Goal: Find specific fact: Find specific fact

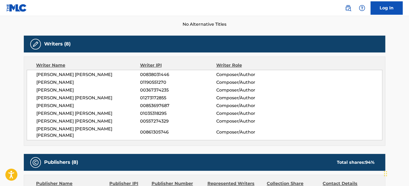
scroll to position [160, 0]
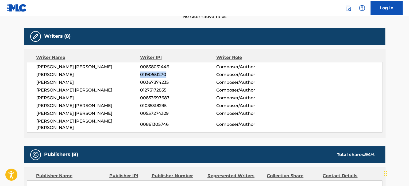
drag, startPoint x: 171, startPoint y: 76, endPoint x: 140, endPoint y: 76, distance: 31.3
click at [140, 76] on span "01190551270" at bounding box center [178, 74] width 76 height 6
copy span "01190551270"
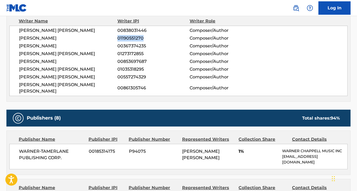
scroll to position [134, 0]
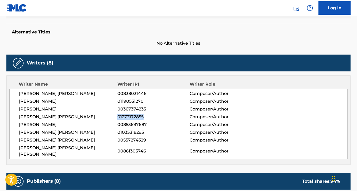
drag, startPoint x: 146, startPoint y: 117, endPoint x: 118, endPoint y: 117, distance: 28.0
click at [118, 117] on span "01273172855" at bounding box center [153, 117] width 72 height 6
copy span "01273172855"
drag, startPoint x: 149, startPoint y: 124, endPoint x: 104, endPoint y: 124, distance: 45.1
click at [104, 124] on div "[PERSON_NAME] 00853697687 Composer/Author" at bounding box center [183, 124] width 328 height 6
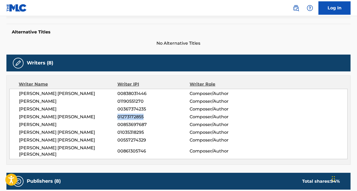
copy div "00853697687"
drag, startPoint x: 146, startPoint y: 132, endPoint x: 115, endPoint y: 133, distance: 31.0
click at [109, 133] on div "[PERSON_NAME] [PERSON_NAME] 01035318295 Composer/Author" at bounding box center [183, 132] width 328 height 6
copy div "01035318295"
drag, startPoint x: 148, startPoint y: 138, endPoint x: 116, endPoint y: 140, distance: 31.8
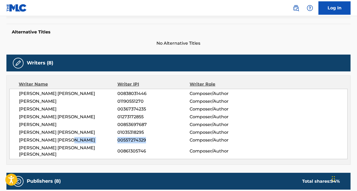
click at [116, 140] on div "[PERSON_NAME] [PERSON_NAME] 00557274329 Composer/Author" at bounding box center [183, 140] width 328 height 6
copy div "00557274329"
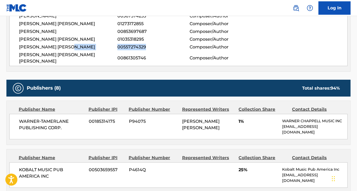
scroll to position [294, 0]
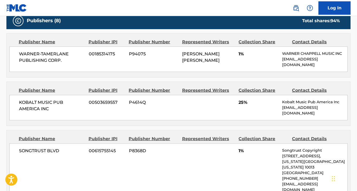
click at [128, 109] on div "KOBALT MUSIC PUB AMERICA INC 00503659557 P4614Q 25% Kobalt Music Pub America In…" at bounding box center [178, 107] width 338 height 25
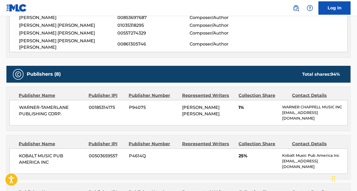
scroll to position [240, 0]
drag, startPoint x: 290, startPoint y: 60, endPoint x: 340, endPoint y: 60, distance: 49.7
click at [340, 66] on div "Publishers (8) Total shares: 94 %" at bounding box center [178, 74] width 344 height 17
